Goal: Transaction & Acquisition: Book appointment/travel/reservation

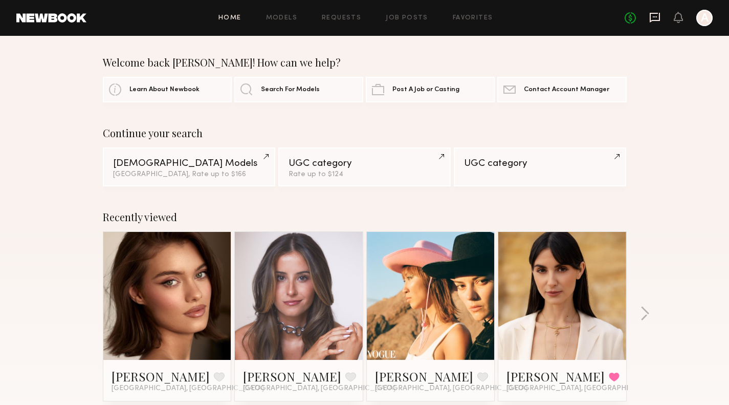
click at [655, 22] on icon at bounding box center [654, 17] width 11 height 11
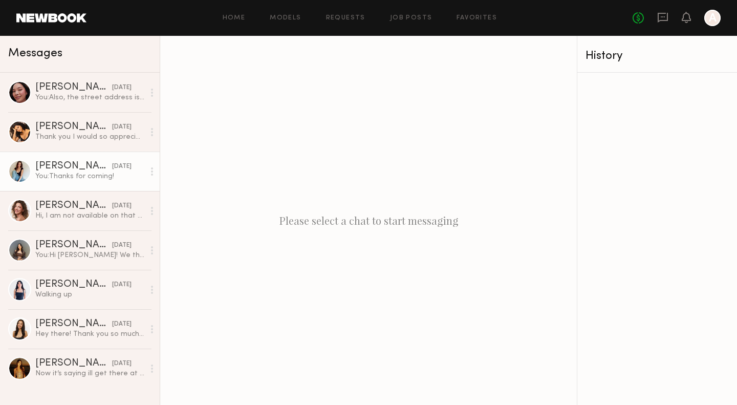
click at [0, 187] on link "[PERSON_NAME] [DATE] You: Thanks for coming!" at bounding box center [80, 170] width 160 height 39
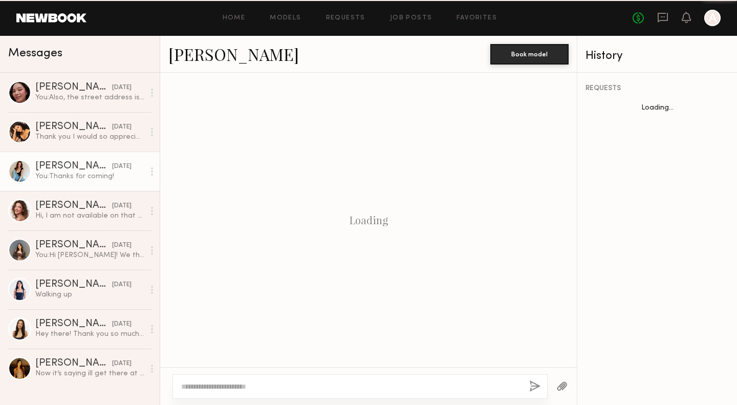
click at [0, 187] on link "[PERSON_NAME] [DATE] You: Thanks for coming!" at bounding box center [80, 170] width 160 height 39
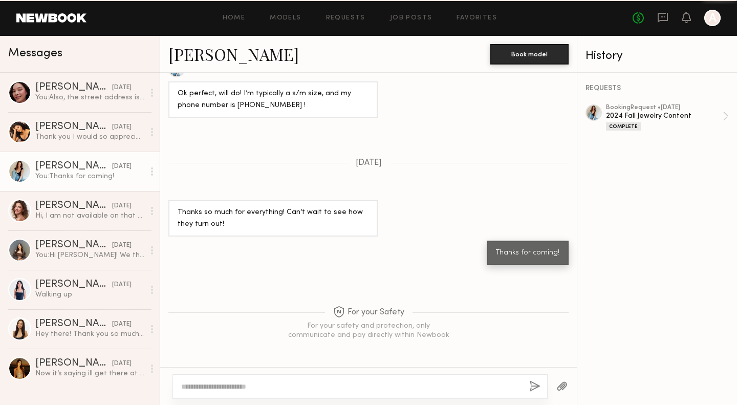
scroll to position [693, 0]
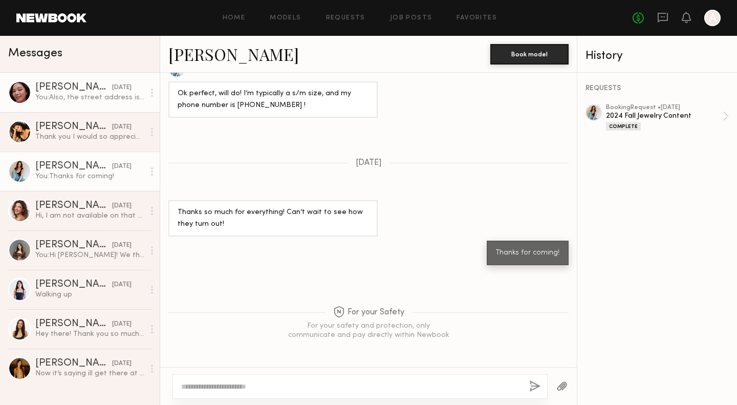
click at [43, 83] on div "[PERSON_NAME]" at bounding box center [73, 87] width 77 height 10
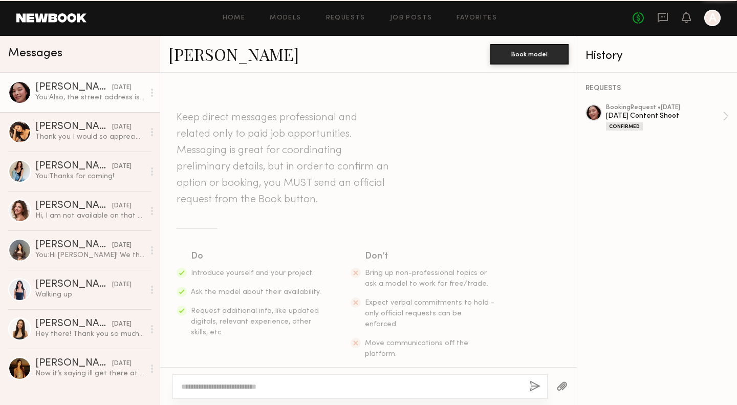
scroll to position [434, 0]
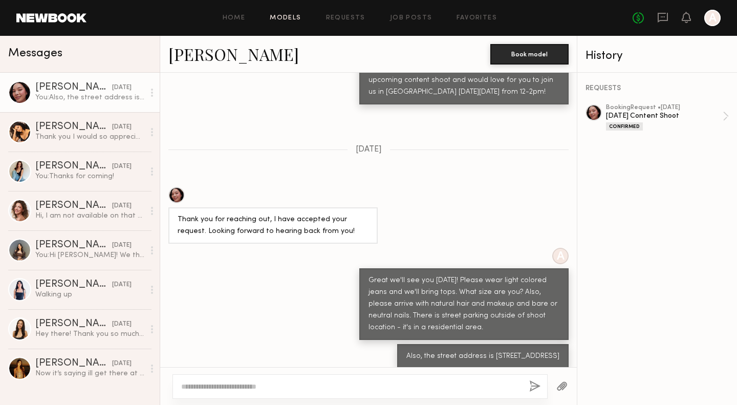
click at [301, 18] on link "Models" at bounding box center [285, 18] width 31 height 7
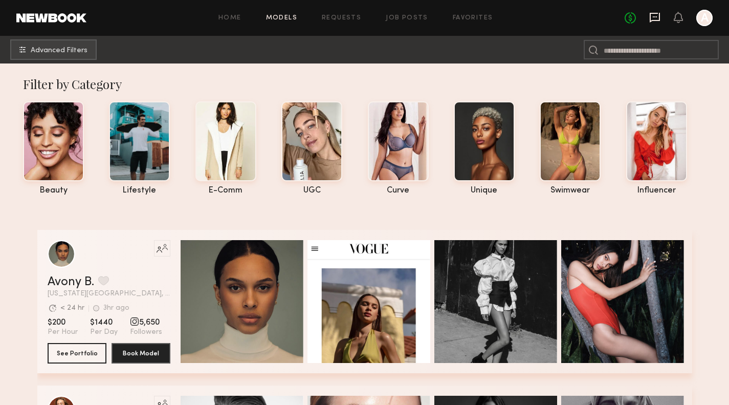
click at [659, 13] on icon at bounding box center [655, 18] width 10 height 10
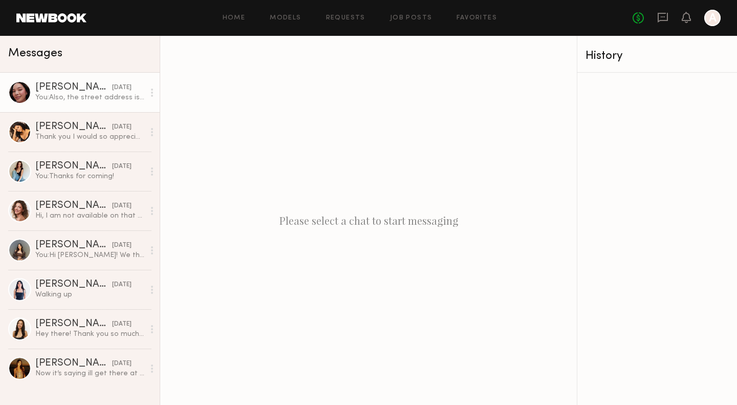
click at [68, 87] on div "[PERSON_NAME]" at bounding box center [73, 87] width 77 height 10
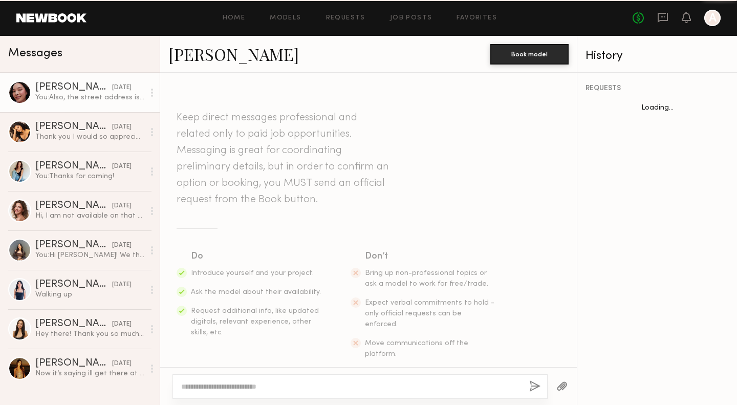
scroll to position [434, 0]
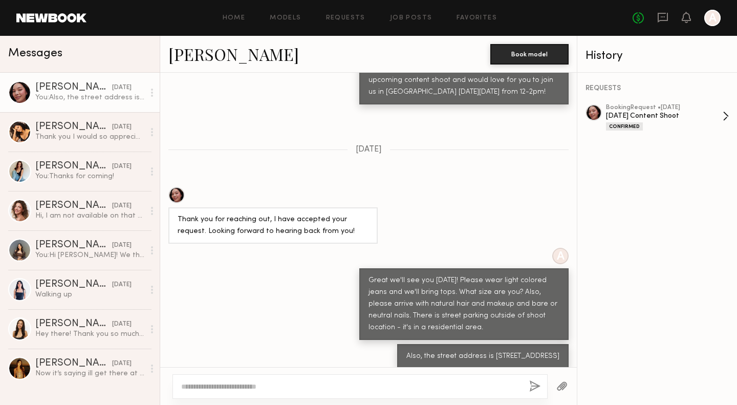
click at [636, 121] on div "[DATE] Content Shoot" at bounding box center [664, 116] width 117 height 10
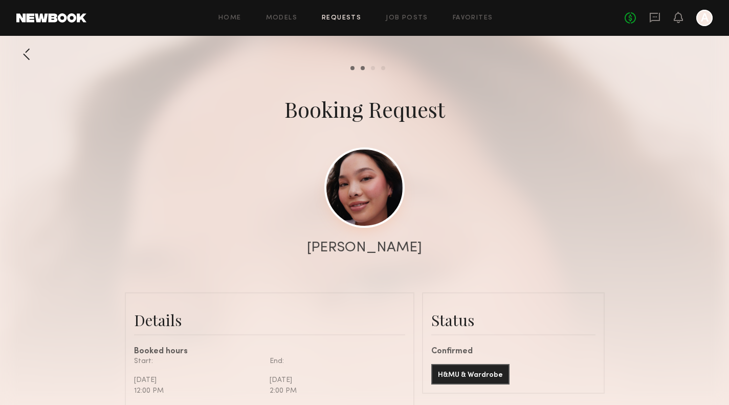
click at [374, 199] on link at bounding box center [364, 187] width 80 height 80
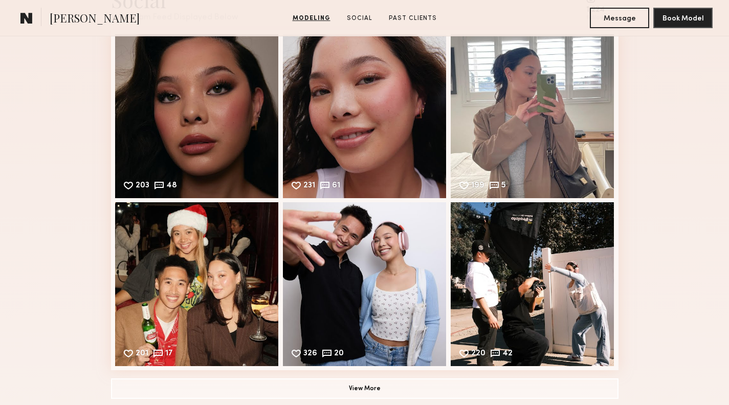
scroll to position [878, 0]
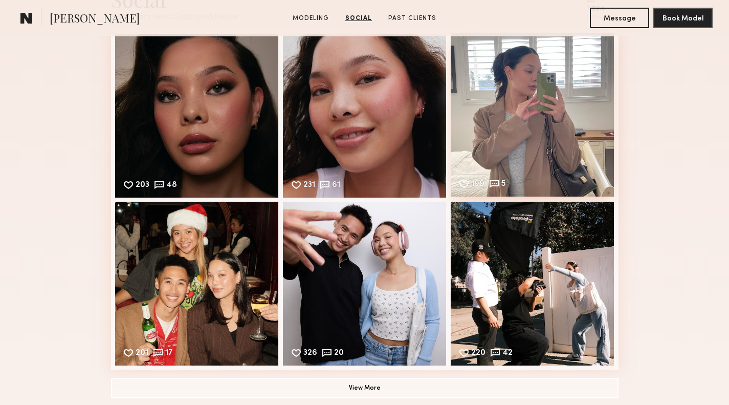
click at [537, 107] on div "199 5 Likes & comments displayed to show model’s engagement" at bounding box center [533, 115] width 164 height 164
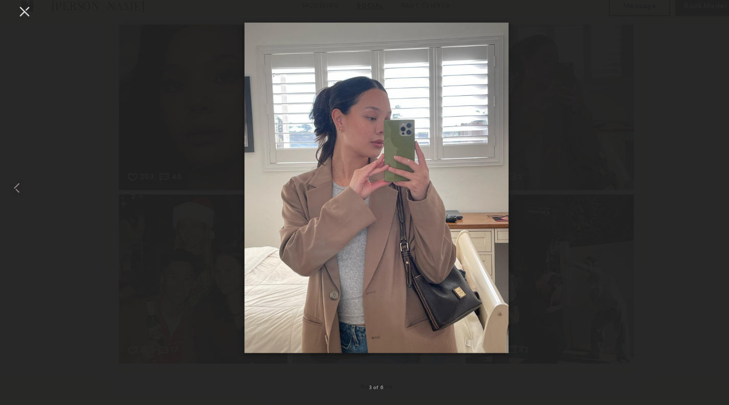
scroll to position [888, 0]
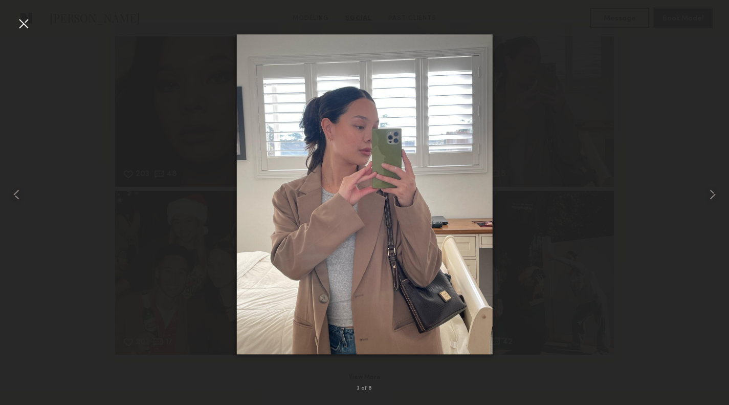
click at [562, 107] on div at bounding box center [364, 194] width 729 height 356
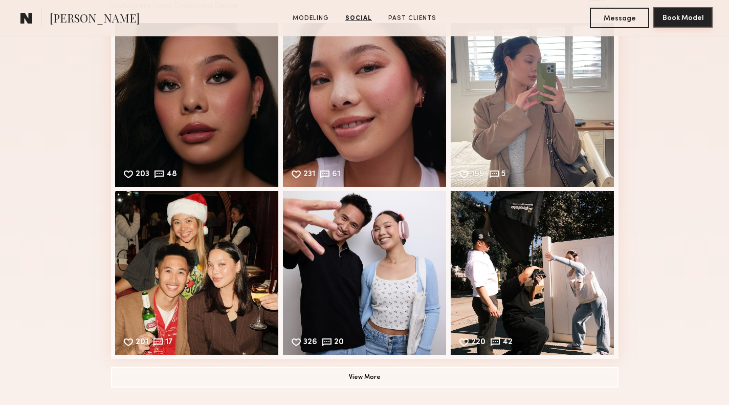
click at [673, 17] on button "Book Model" at bounding box center [682, 17] width 59 height 20
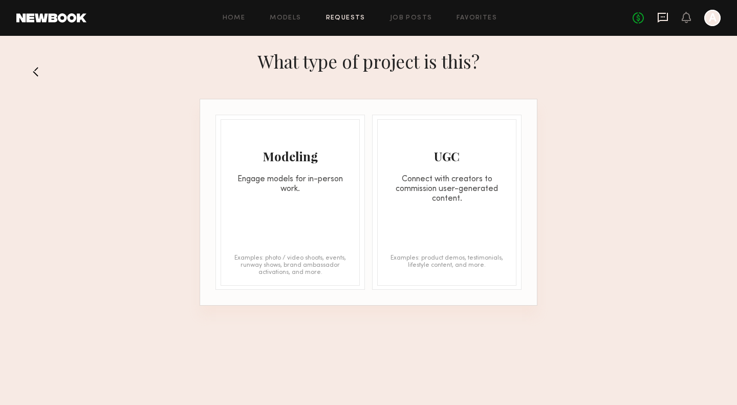
click at [661, 18] on icon at bounding box center [662, 17] width 11 height 11
